Goal: Find specific page/section: Find specific page/section

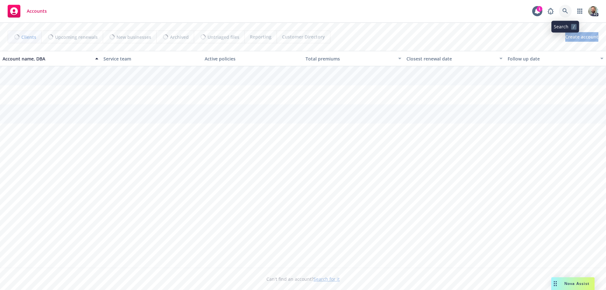
click at [564, 8] on icon at bounding box center [566, 11] width 6 height 6
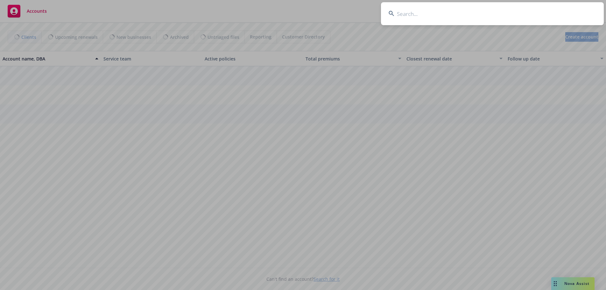
click at [561, 11] on input at bounding box center [492, 13] width 223 height 23
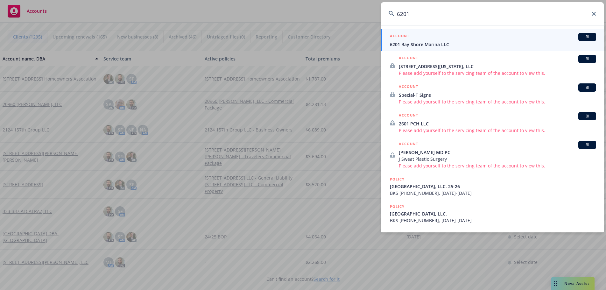
type input "6201"
click at [422, 43] on span "6201 Bay Shore Marina LLC" at bounding box center [493, 44] width 206 height 7
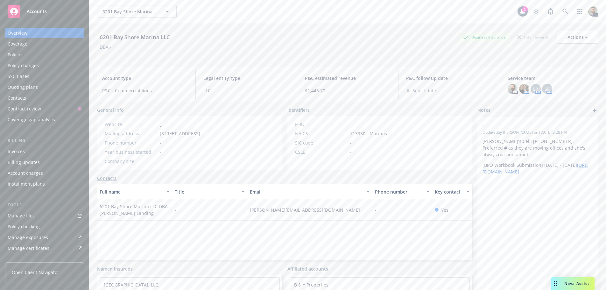
click at [530, 83] on div "Service team PD AM SP AM SF AM" at bounding box center [551, 84] width 96 height 29
click at [533, 88] on span "SP" at bounding box center [535, 89] width 5 height 7
click at [519, 89] on img at bounding box center [524, 89] width 10 height 10
click at [515, 106] on icon "close" at bounding box center [516, 106] width 4 height 4
